Goal: Navigation & Orientation: Find specific page/section

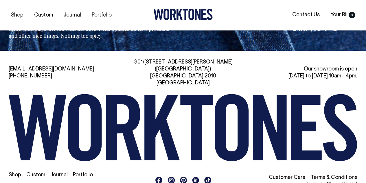
scroll to position [1209, 0]
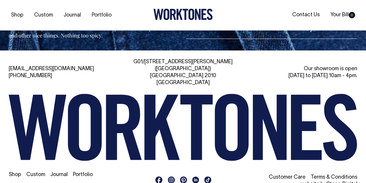
click at [76, 172] on link "Portfolio" at bounding box center [83, 174] width 20 height 5
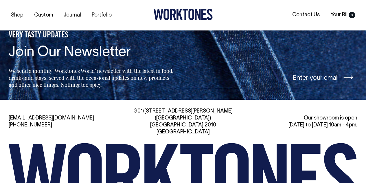
scroll to position [810, 0]
